Goal: Book appointment/travel/reservation

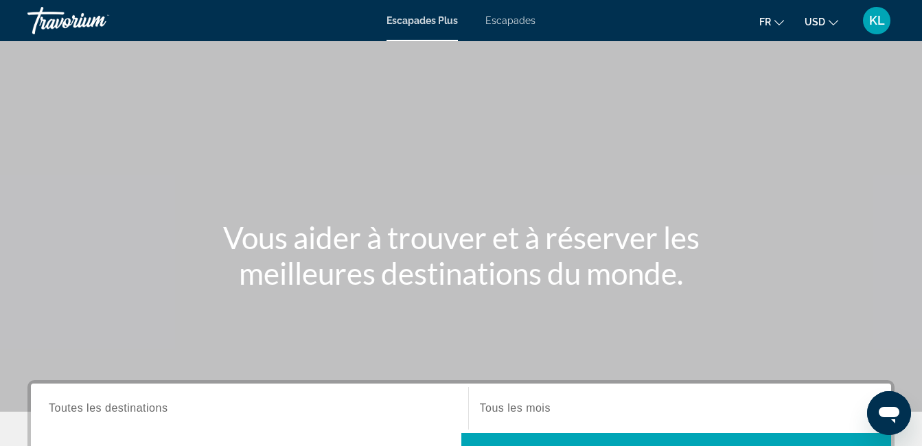
click at [830, 21] on icon "Changer de devise" at bounding box center [834, 23] width 10 height 10
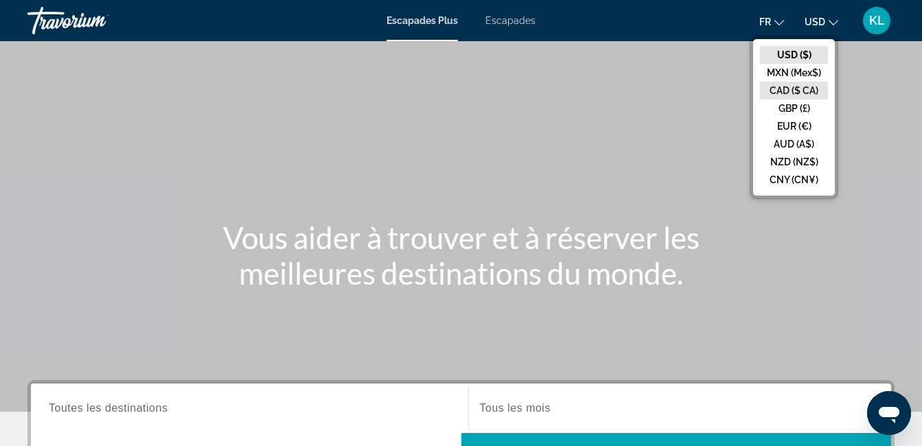
click at [793, 89] on button "CAD ($ CA)" at bounding box center [794, 91] width 68 height 18
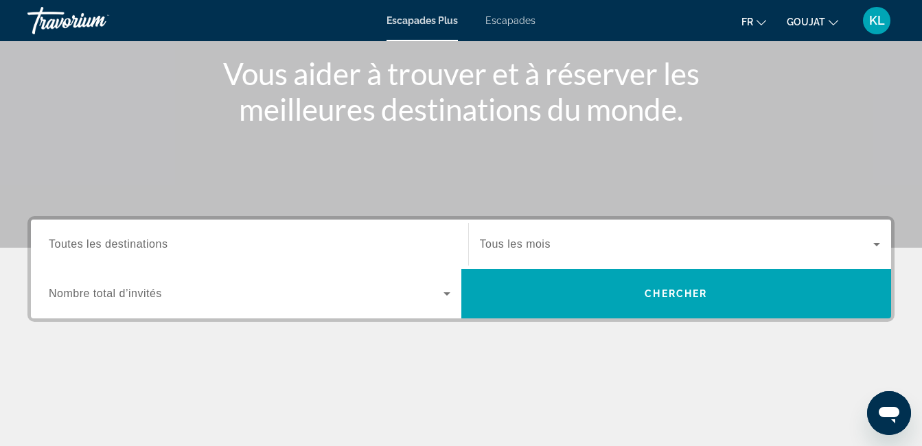
scroll to position [165, 0]
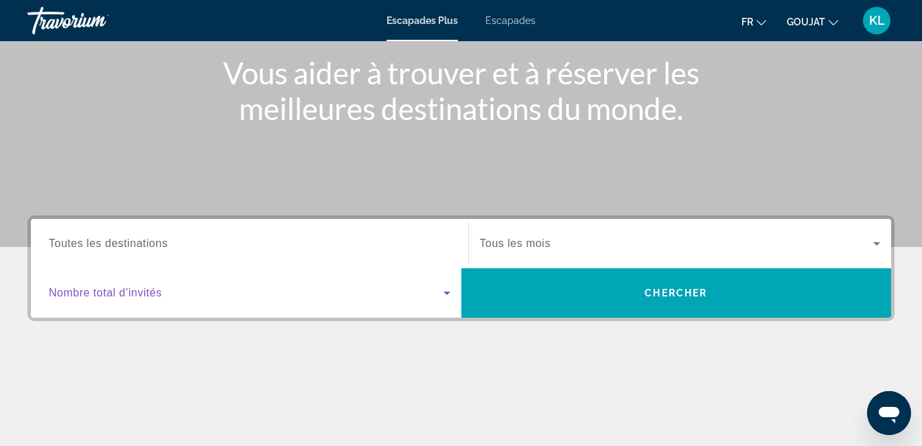
click at [446, 295] on icon "Widget de recherche" at bounding box center [447, 293] width 16 height 16
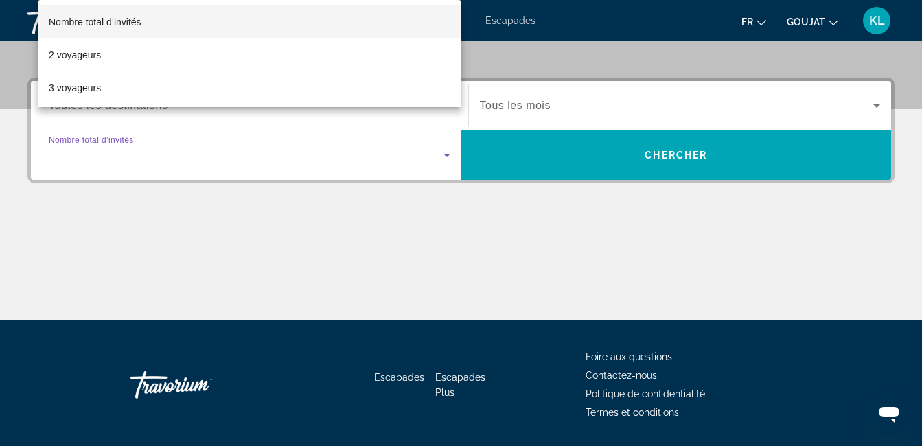
scroll to position [336, 0]
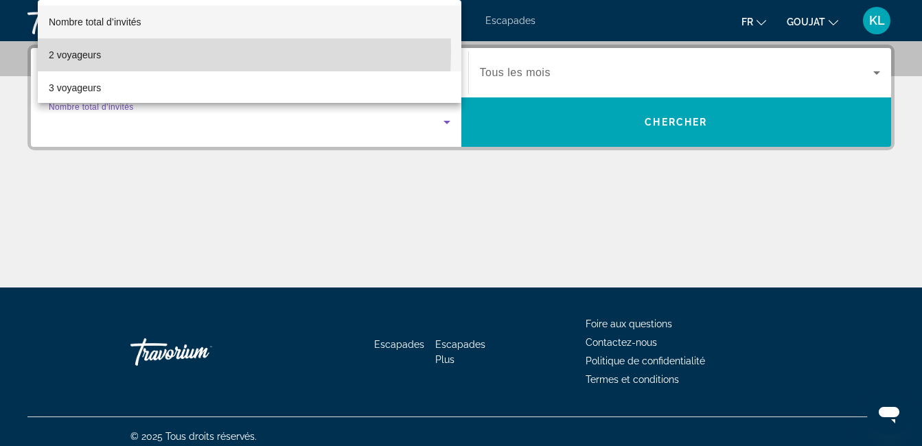
click at [91, 52] on font "2 voyageurs" at bounding box center [75, 54] width 52 height 11
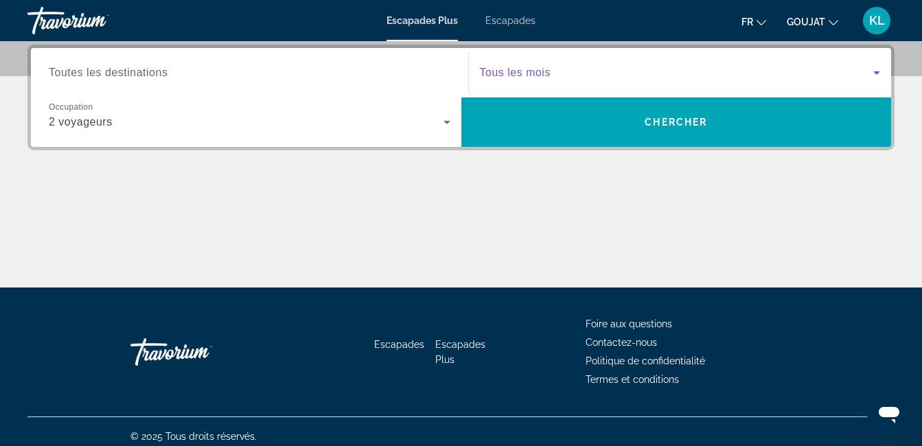
click at [879, 72] on icon "Widget de recherche" at bounding box center [877, 72] width 7 height 3
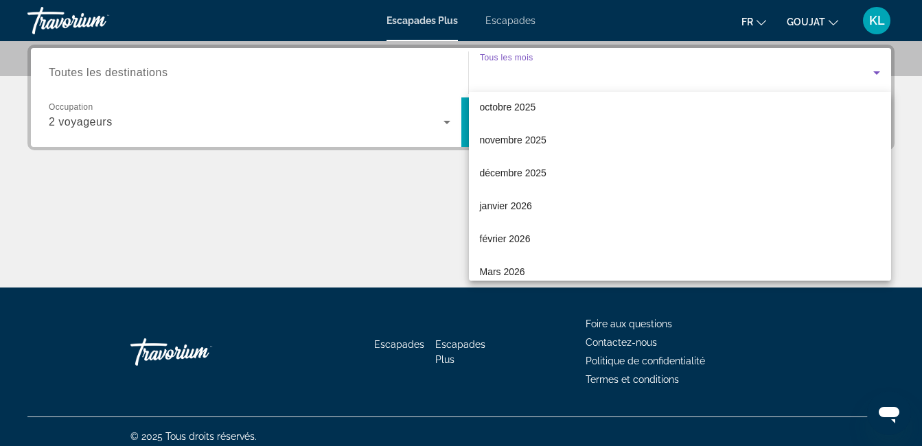
scroll to position [82, 0]
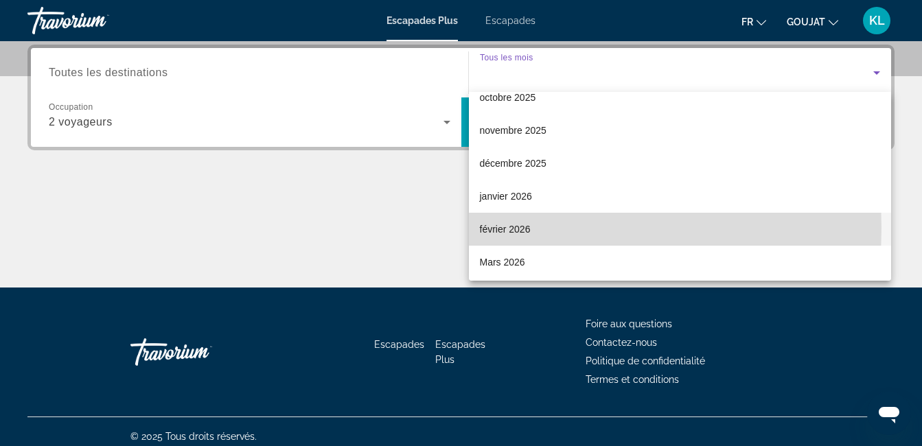
click at [494, 228] on font "février 2026" at bounding box center [505, 229] width 51 height 11
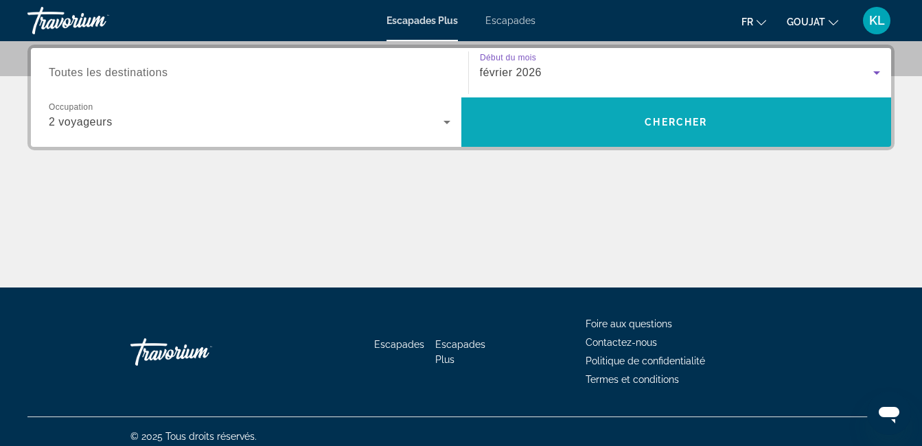
click at [530, 124] on span "Widget de recherche" at bounding box center [677, 122] width 431 height 33
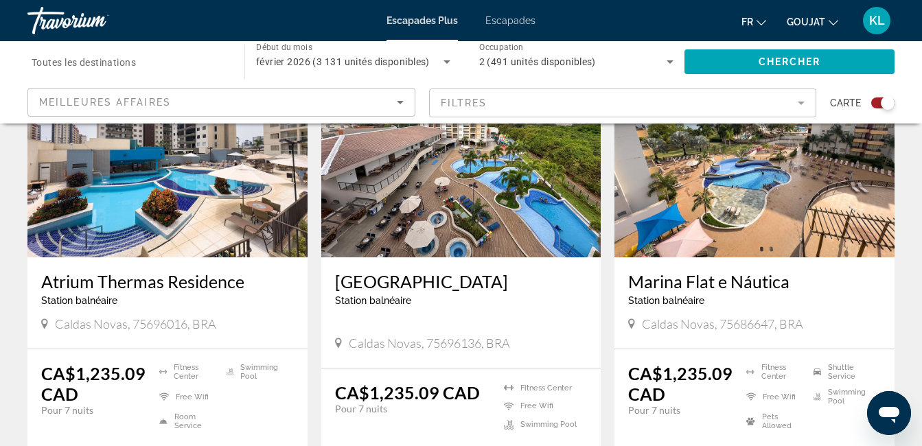
scroll to position [586, 0]
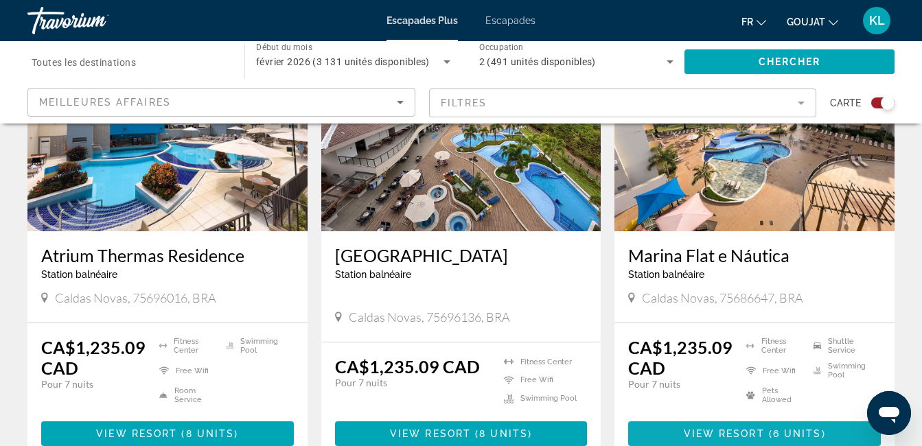
click at [797, 439] on span "6 units" at bounding box center [797, 434] width 49 height 11
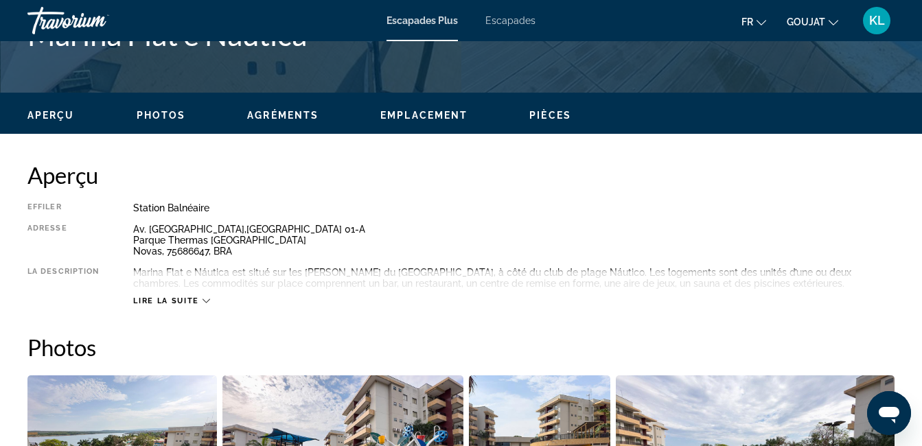
scroll to position [604, 0]
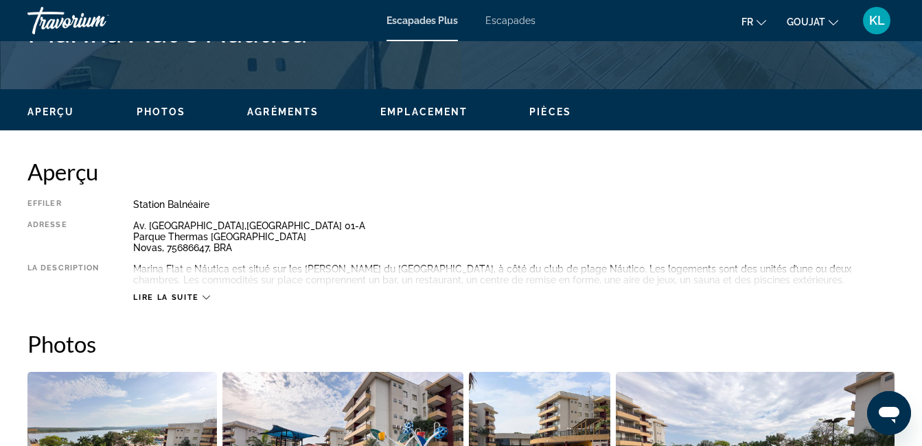
click at [205, 299] on icon "Contenu principal" at bounding box center [207, 298] width 8 height 4
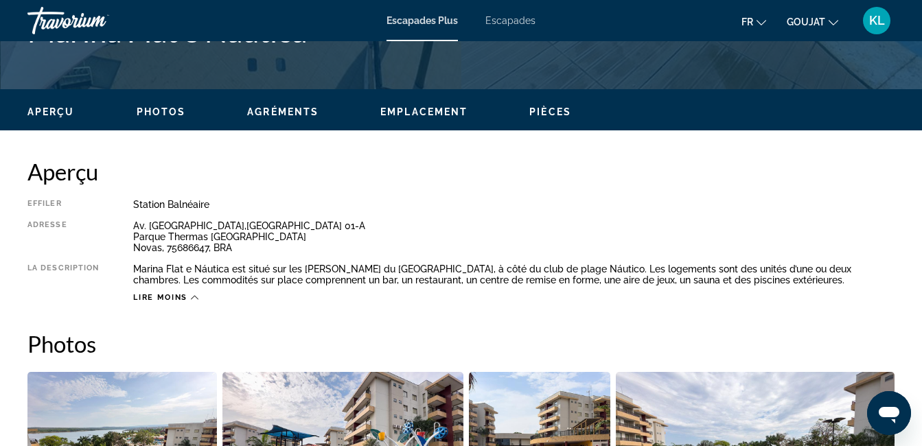
click at [438, 21] on span "Escapades Plus" at bounding box center [422, 20] width 71 height 11
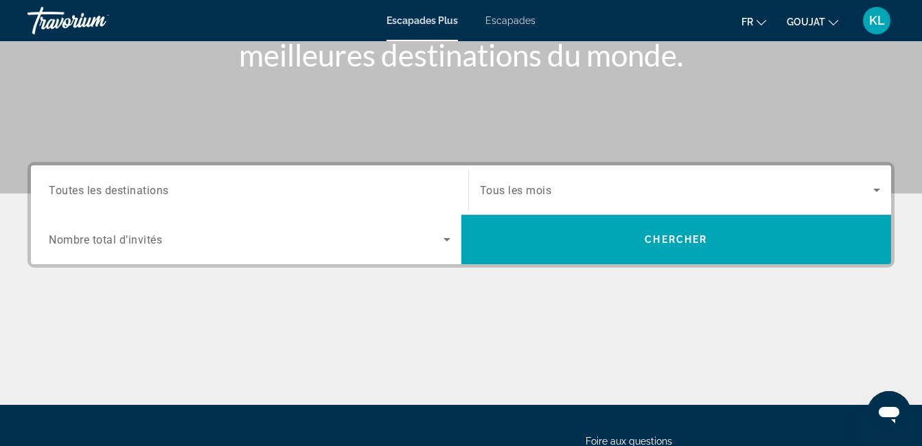
scroll to position [275, 0]
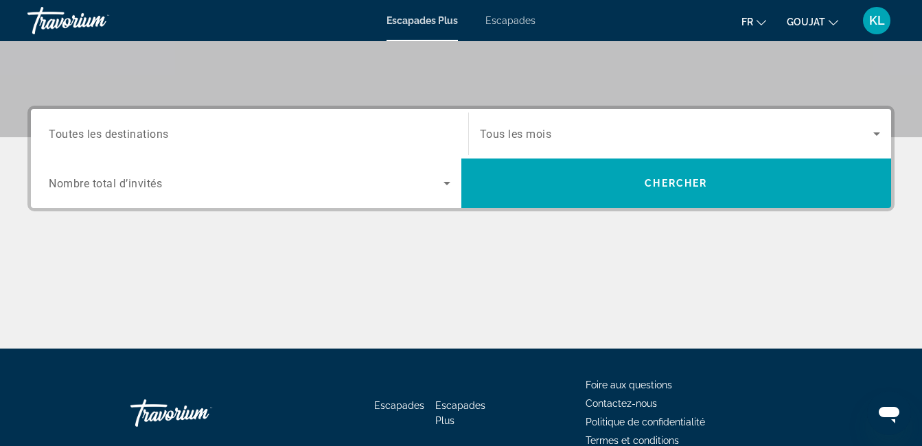
drag, startPoint x: 508, startPoint y: 44, endPoint x: 489, endPoint y: 66, distance: 28.8
click at [446, 185] on icon "Widget de recherche" at bounding box center [447, 183] width 16 height 16
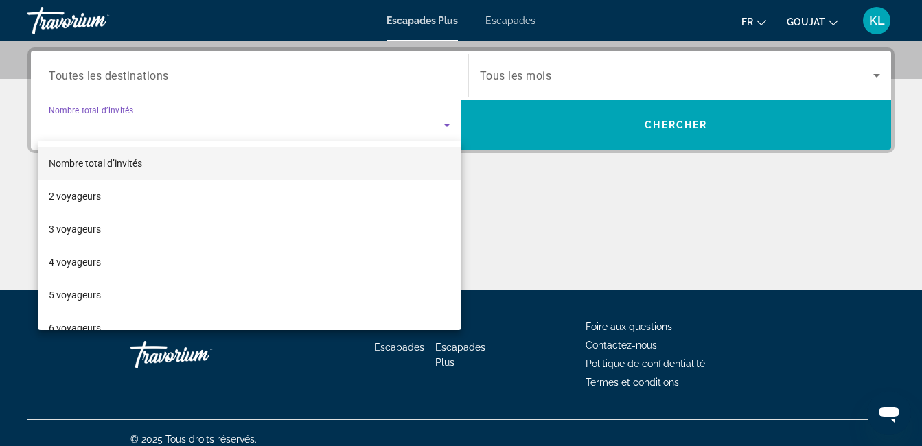
scroll to position [336, 0]
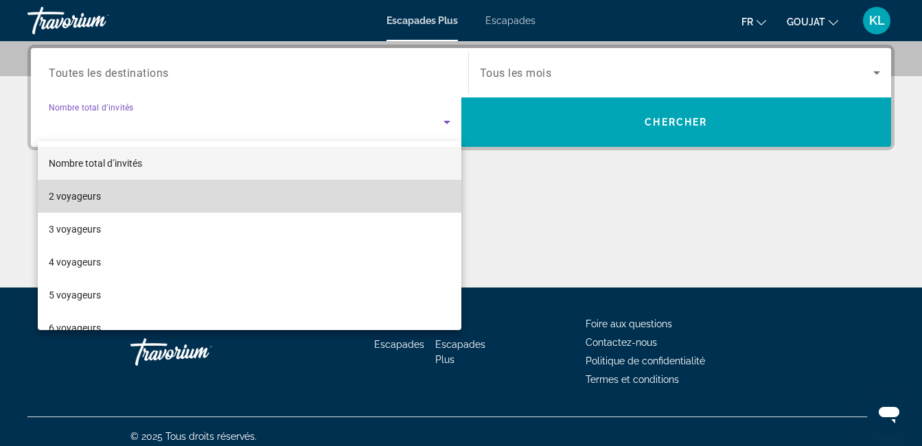
click at [305, 193] on mat-option "2 voyageurs" at bounding box center [250, 196] width 424 height 33
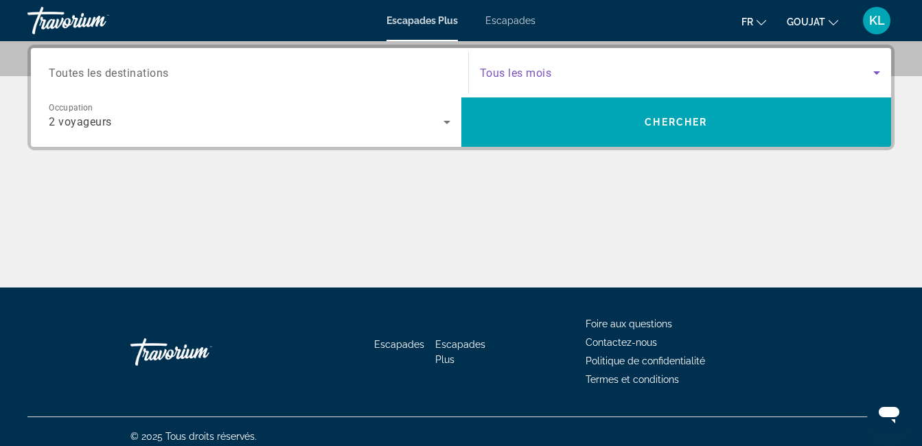
click at [874, 73] on icon "Widget de recherche" at bounding box center [877, 73] width 16 height 16
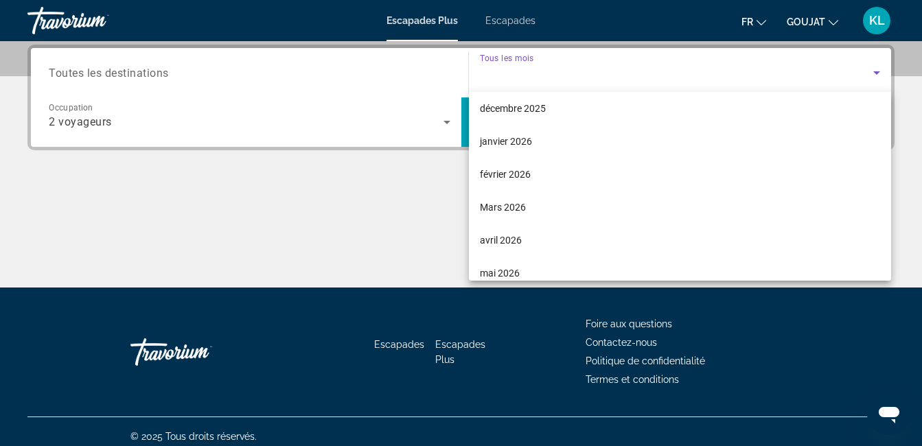
scroll to position [165, 0]
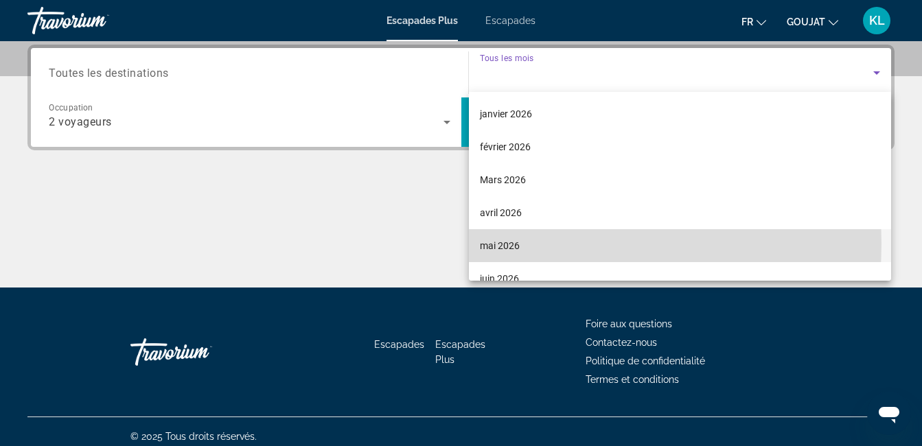
click at [490, 244] on font "mai 2026" at bounding box center [500, 245] width 40 height 11
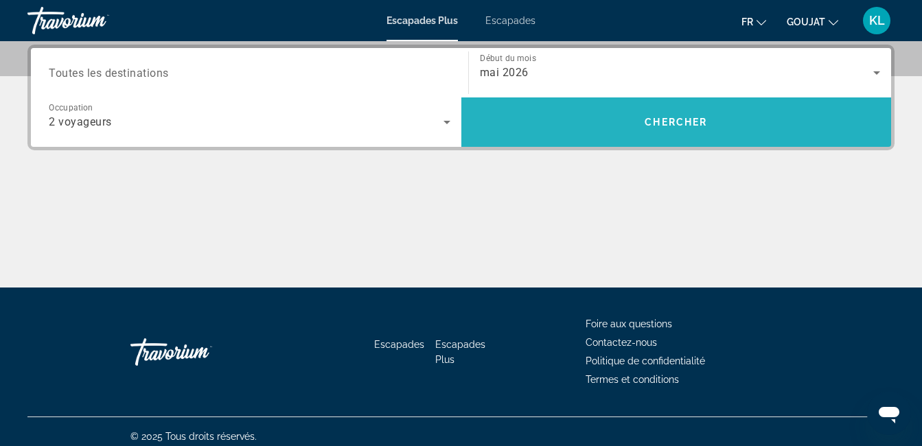
click at [569, 117] on span "Widget de recherche" at bounding box center [677, 122] width 431 height 33
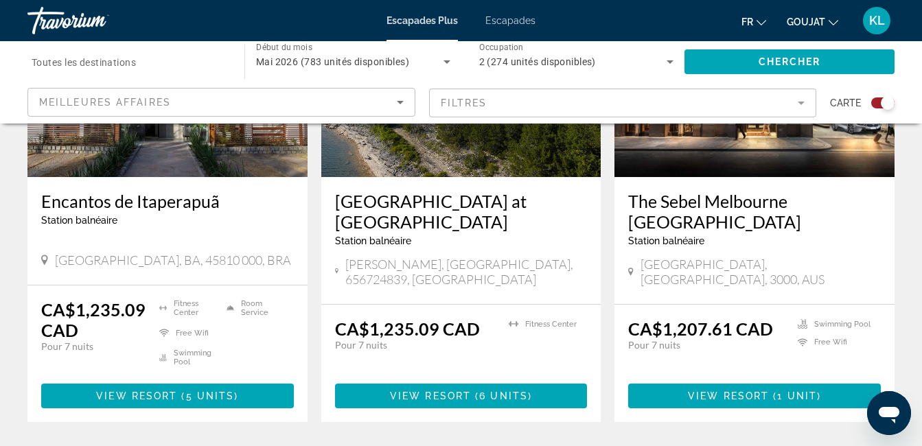
scroll to position [2170, 0]
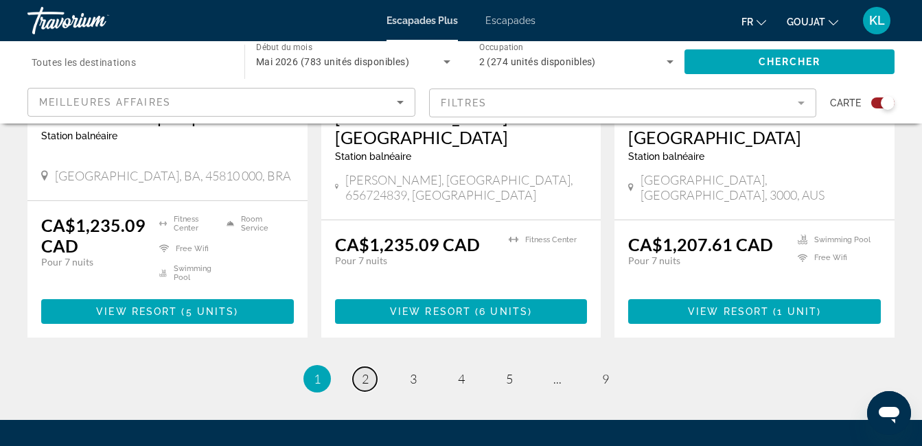
click at [365, 372] on span "2" at bounding box center [365, 379] width 7 height 15
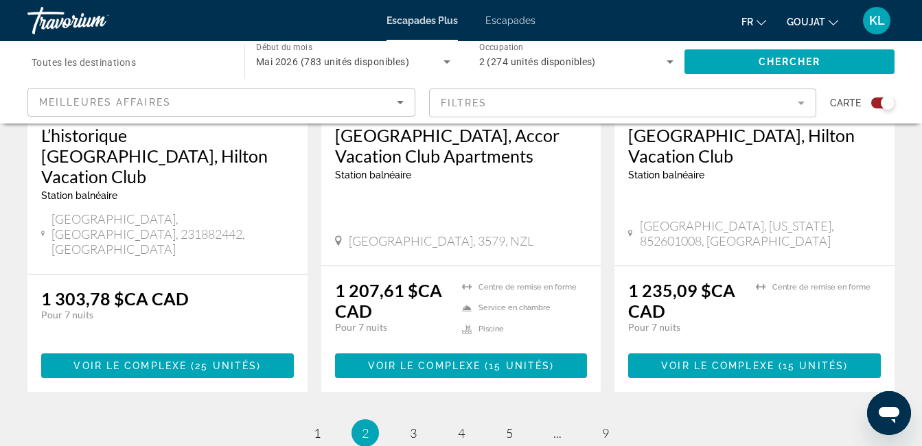
scroll to position [2271, 0]
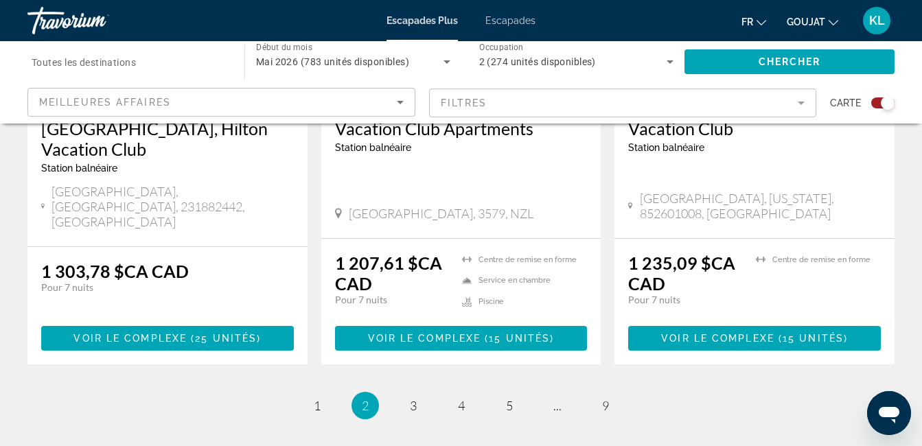
click at [801, 103] on mat-form-field "Filtres" at bounding box center [623, 103] width 388 height 29
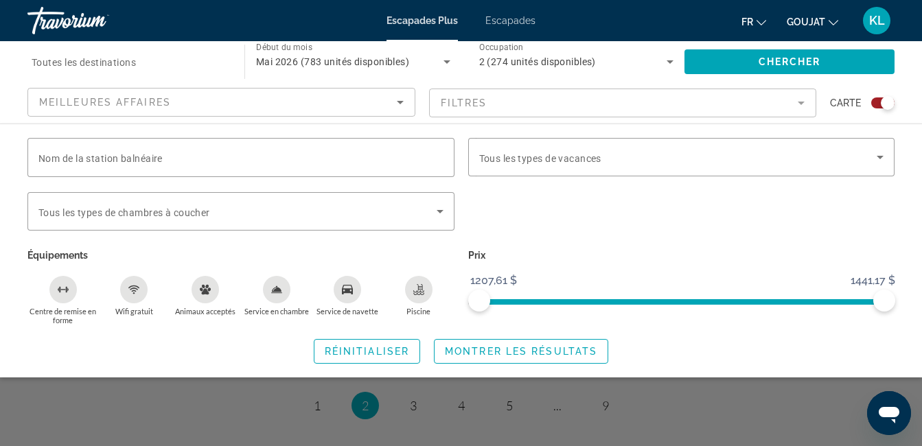
click at [128, 290] on icon "Wifi gratuit" at bounding box center [133, 289] width 11 height 11
click at [348, 288] on icon "Service de navette" at bounding box center [347, 290] width 11 height 10
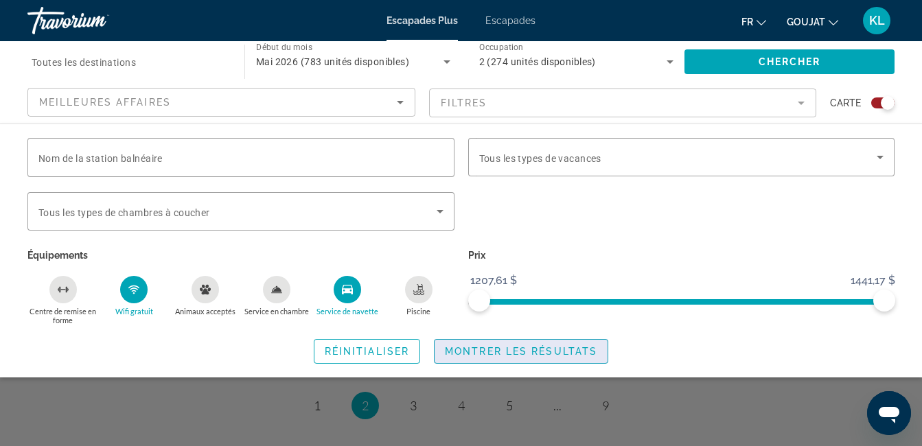
click at [470, 351] on span "Montrer les résultats" at bounding box center [521, 351] width 152 height 11
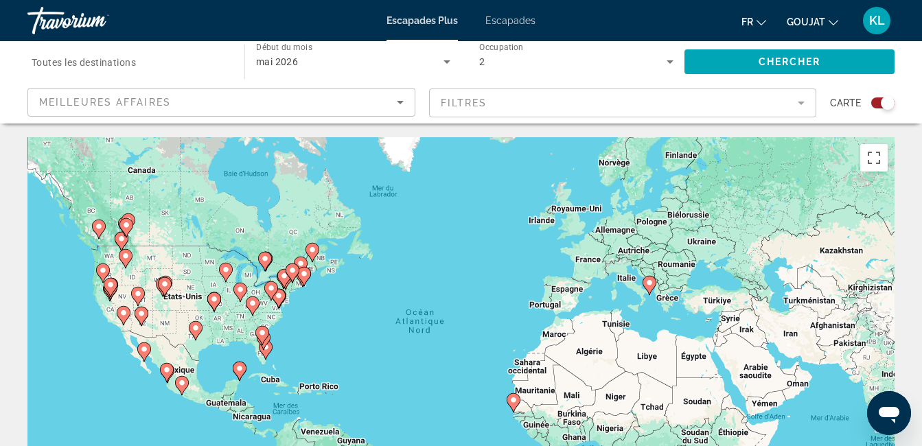
click at [514, 403] on image "Contenu principal" at bounding box center [514, 400] width 8 height 8
type input "**********"
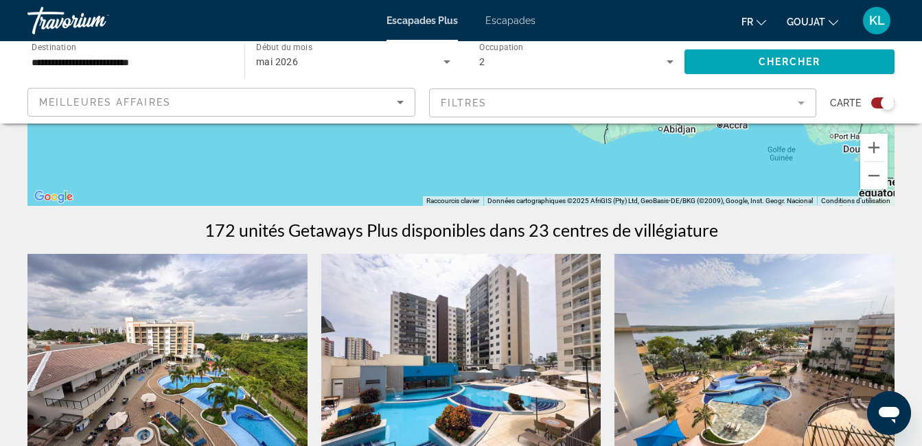
scroll to position [348, 0]
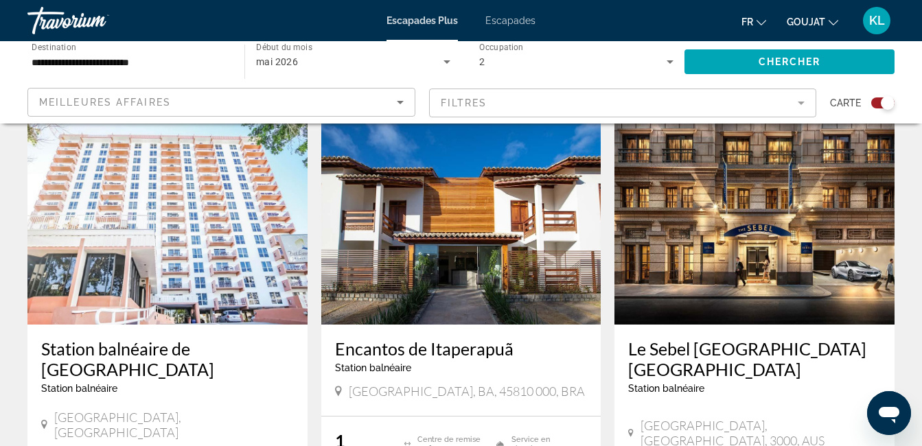
click at [922, 437] on div "← Déplacement vers la gauche → Déplacement vers la droite ↑ Déplacement vers le…" at bounding box center [461, 391] width 922 height 2504
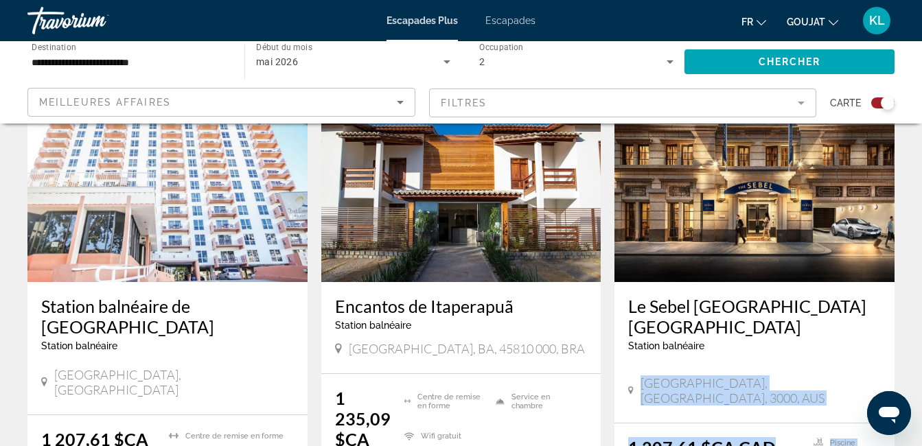
click at [922, 437] on div "← Déplacement vers la gauche → Déplacement vers la droite ↑ Déplacement vers le…" at bounding box center [461, 352] width 922 height 2512
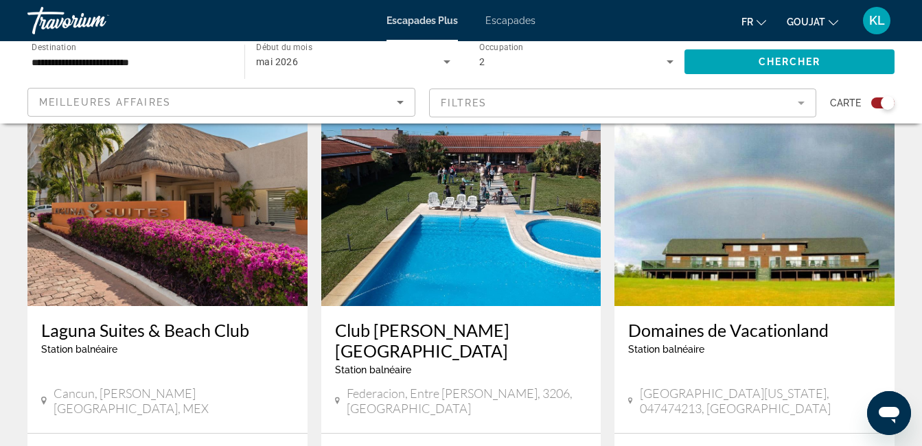
scroll to position [1527, 0]
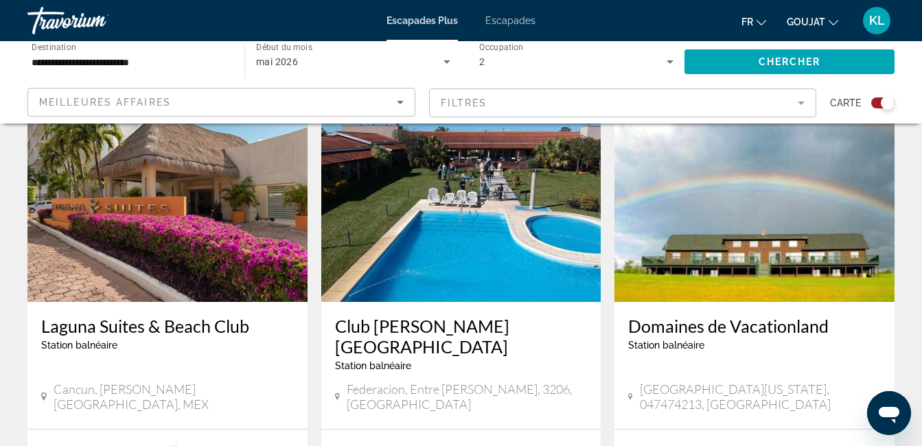
click at [503, 19] on span "Escapades" at bounding box center [511, 20] width 50 height 11
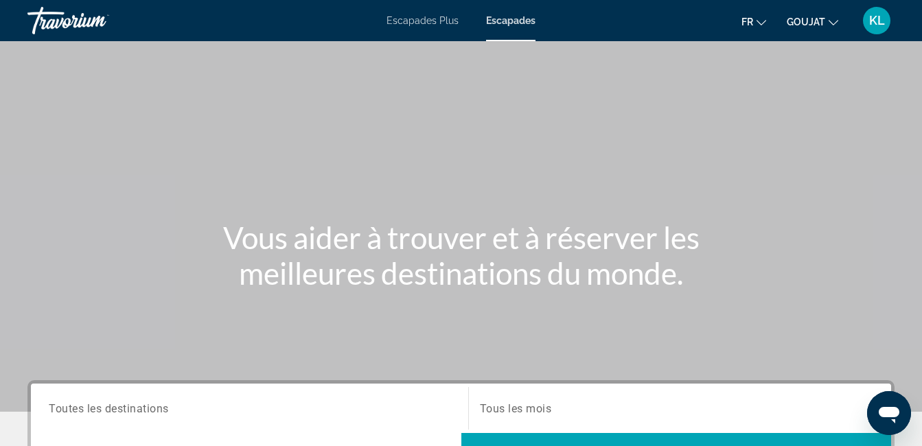
click at [878, 10] on div "KL" at bounding box center [876, 20] width 27 height 27
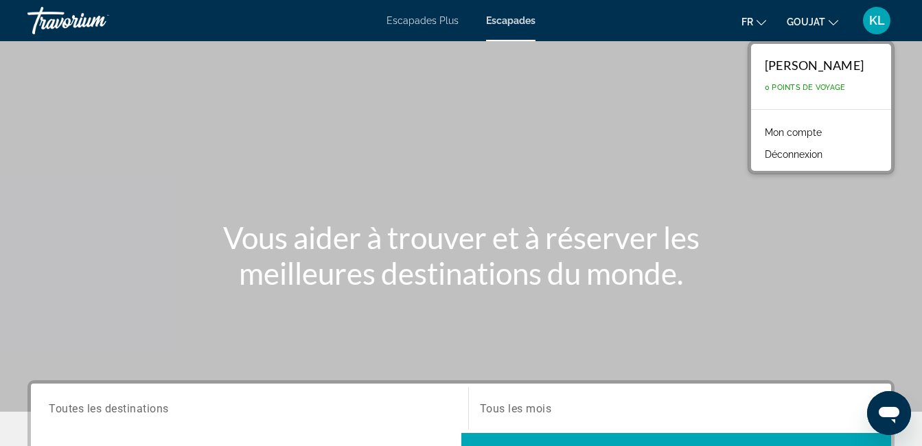
click at [802, 130] on link "Mon compte" at bounding box center [793, 133] width 71 height 18
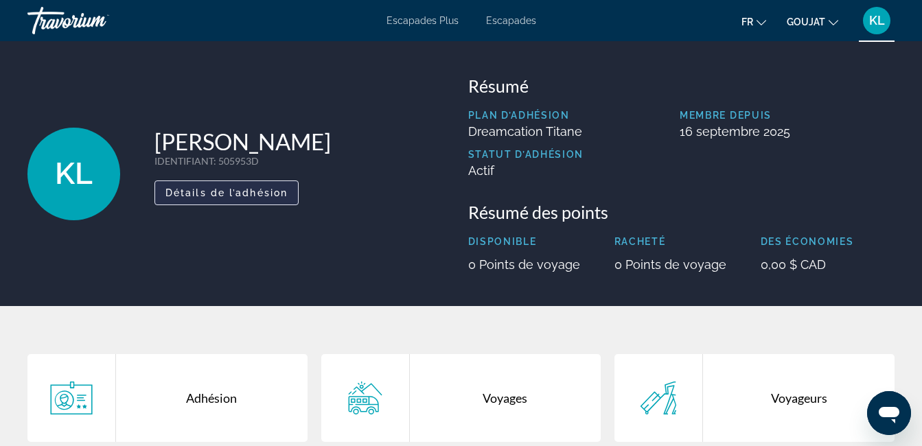
click at [244, 193] on span "Détails de l’adhésion" at bounding box center [227, 192] width 122 height 11
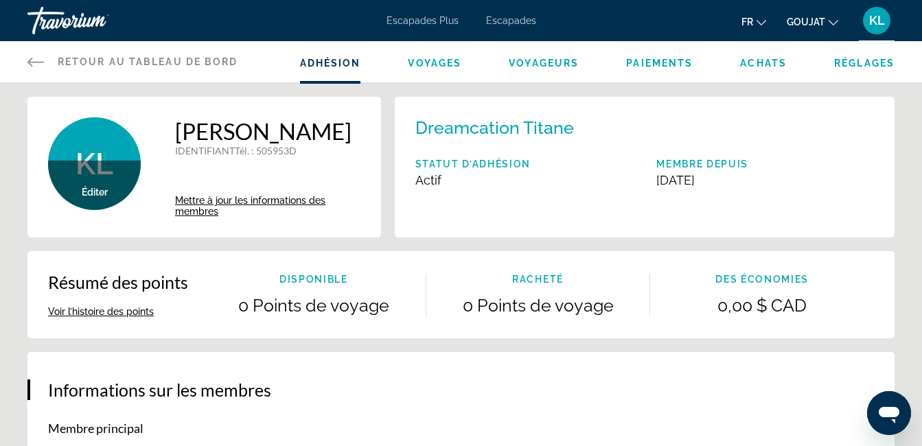
click at [126, 311] on button "Voir l’histoire des points" at bounding box center [101, 312] width 106 height 12
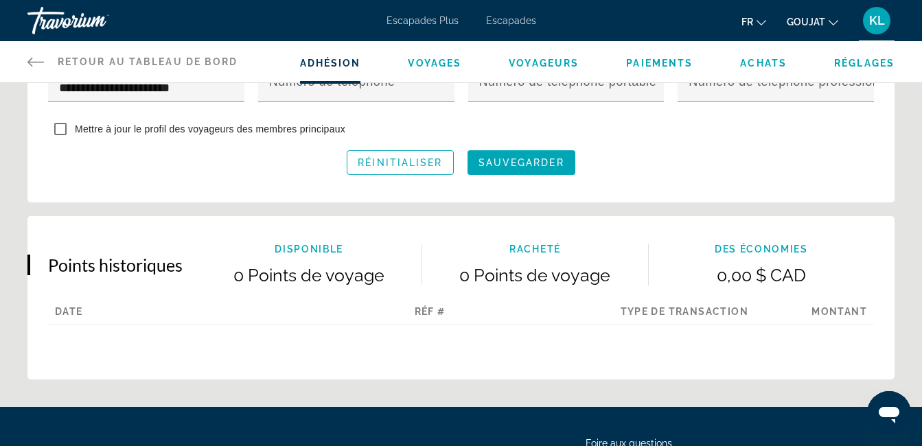
scroll to position [794, 0]
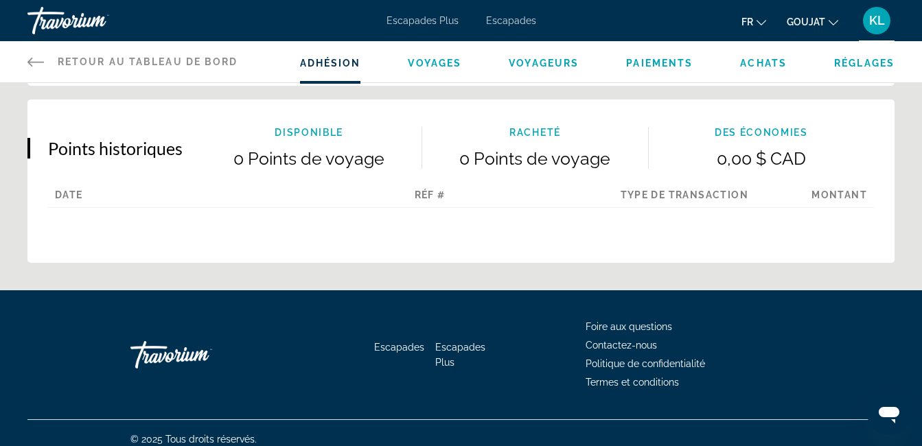
click at [443, 68] on span "Voyages" at bounding box center [435, 63] width 54 height 11
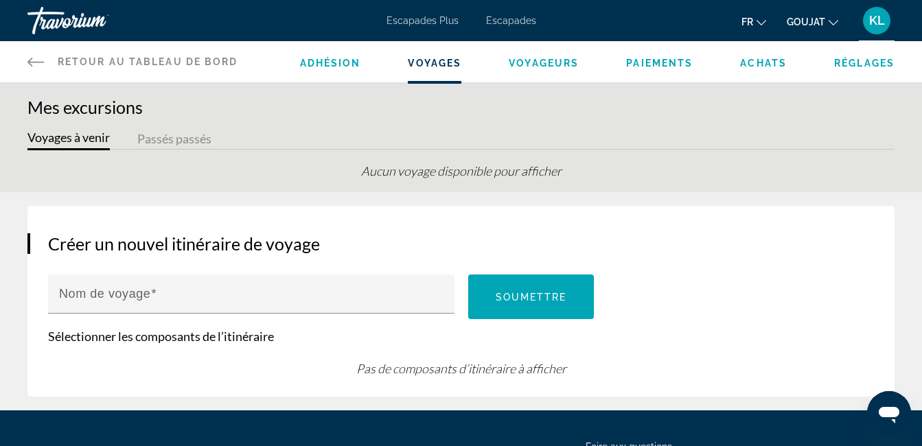
click at [545, 65] on span "Voyageurs" at bounding box center [544, 63] width 70 height 11
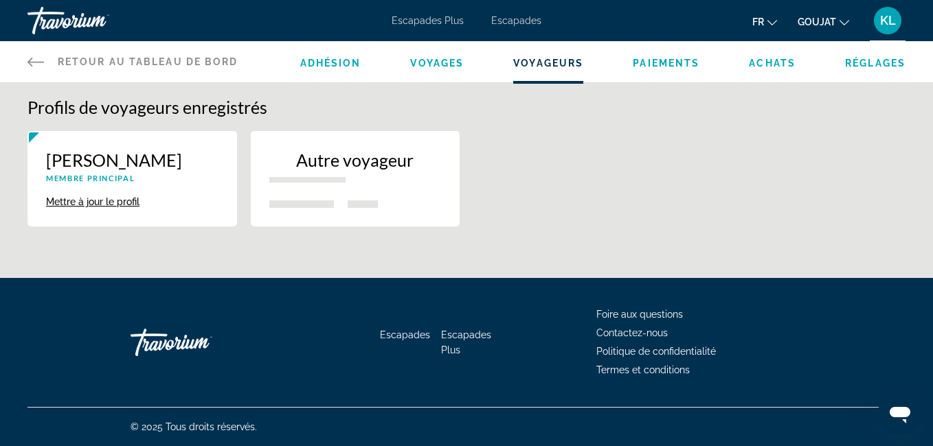
click at [759, 67] on span "Achats" at bounding box center [772, 63] width 47 height 11
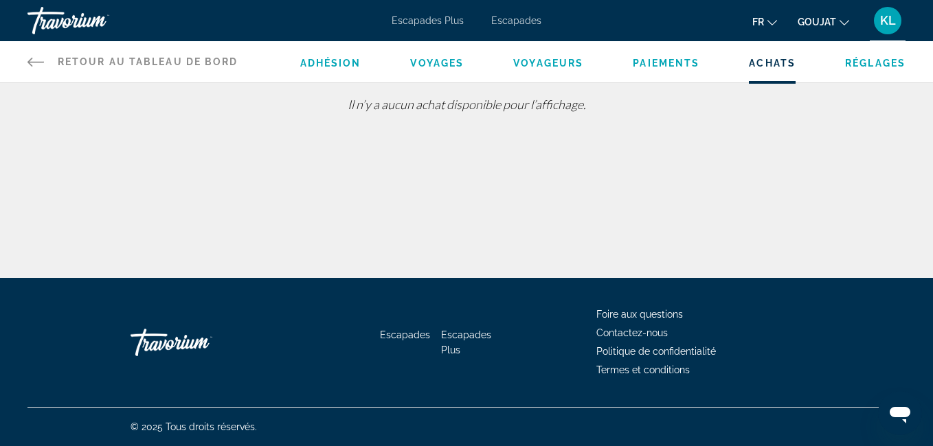
click at [30, 62] on icon "Contenu principal" at bounding box center [35, 62] width 16 height 9
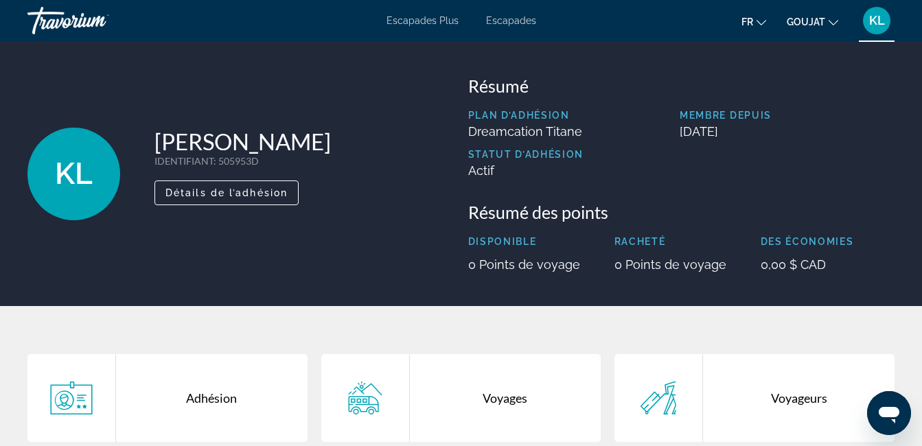
click at [879, 20] on span "KL" at bounding box center [877, 21] width 16 height 14
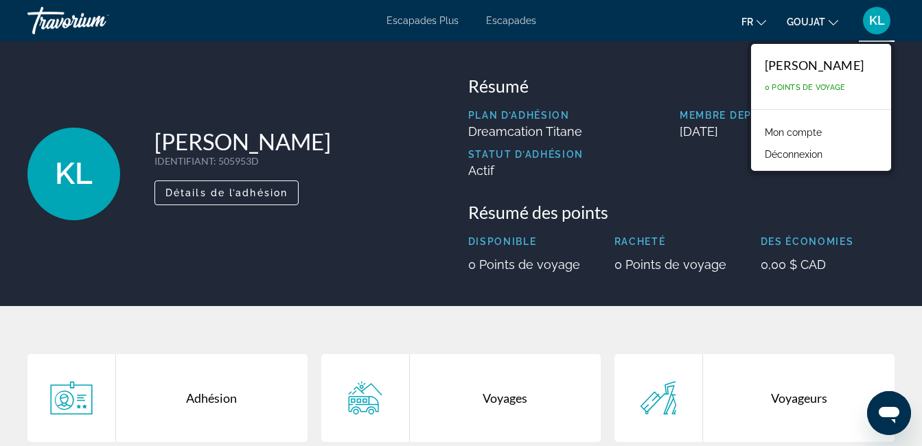
click at [791, 133] on link "Mon compte" at bounding box center [793, 133] width 71 height 18
